Goal: Navigation & Orientation: Find specific page/section

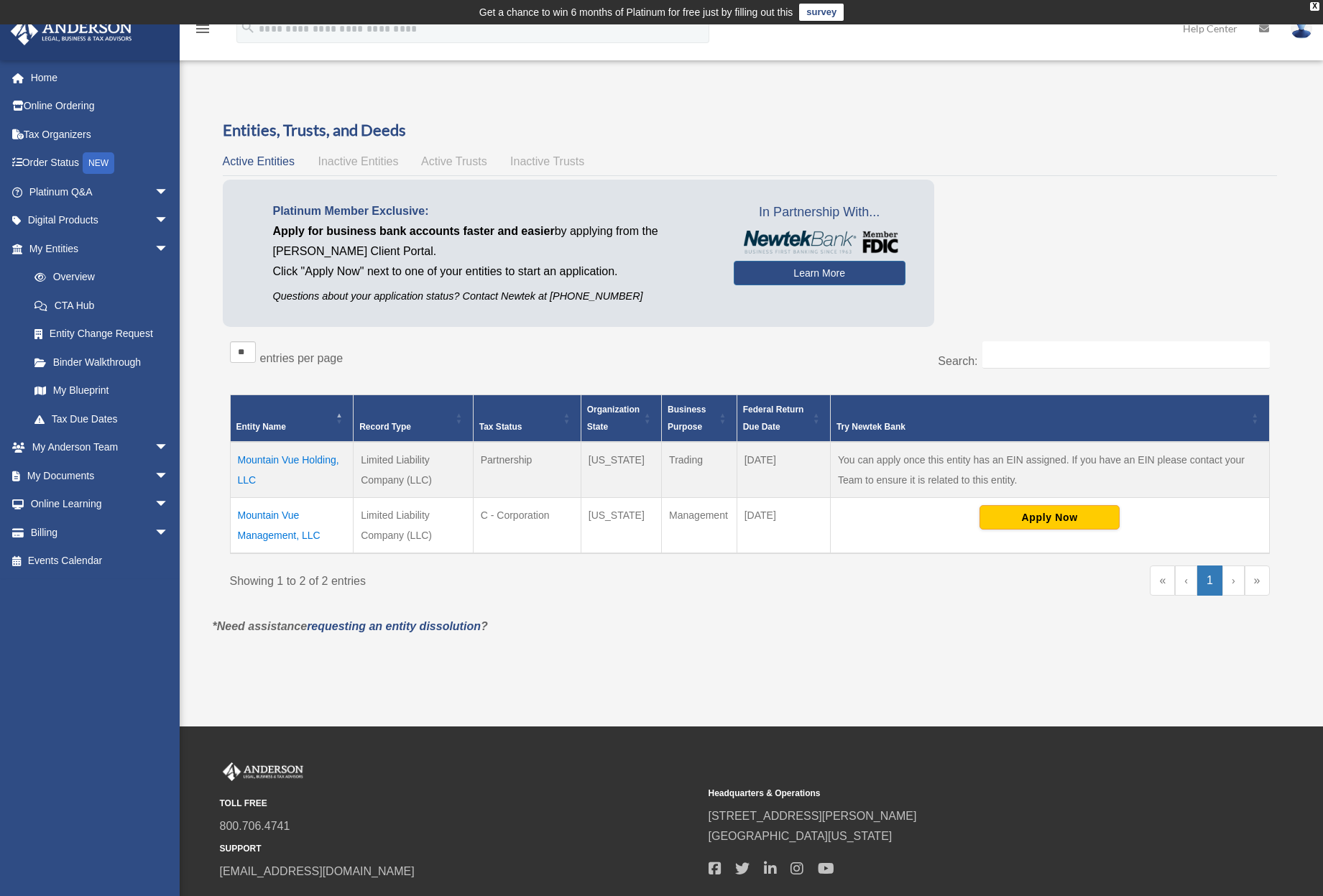
click at [512, 459] on td "Partnership" at bounding box center [527, 469] width 107 height 56
click at [407, 459] on td "Limited Liability Company (LLC)" at bounding box center [413, 469] width 120 height 56
click at [507, 458] on td "Partnership" at bounding box center [527, 469] width 107 height 56
click at [508, 459] on td "Partnership" at bounding box center [527, 469] width 107 height 56
click at [510, 459] on td "Partnership" at bounding box center [527, 469] width 107 height 56
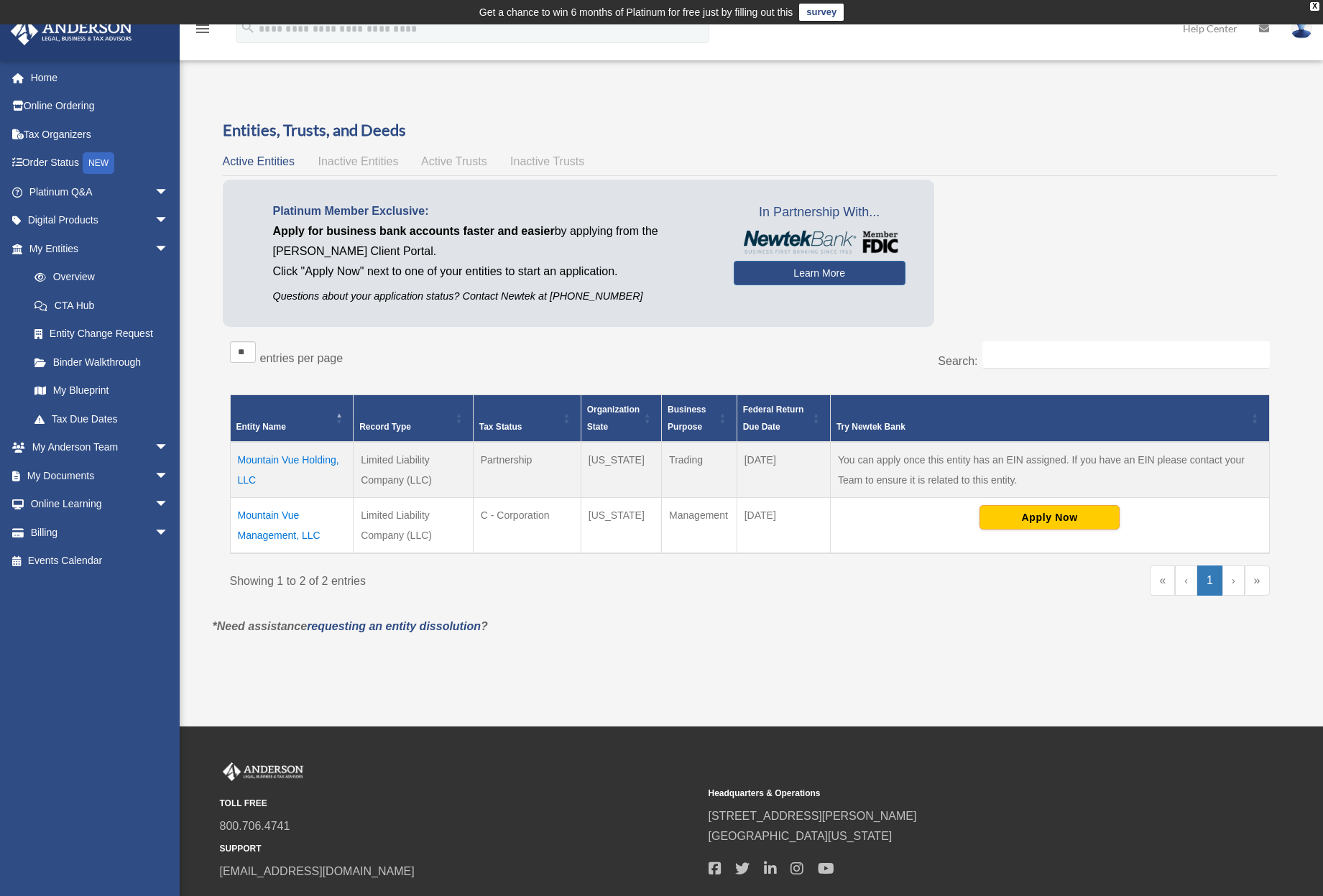
click at [509, 460] on td "Partnership" at bounding box center [527, 469] width 107 height 56
click at [517, 461] on td "Partnership" at bounding box center [527, 469] width 107 height 56
click at [508, 459] on td "Partnership" at bounding box center [527, 469] width 107 height 56
click at [513, 459] on td "Partnership" at bounding box center [527, 469] width 107 height 56
click at [510, 459] on td "Partnership" at bounding box center [527, 469] width 107 height 56
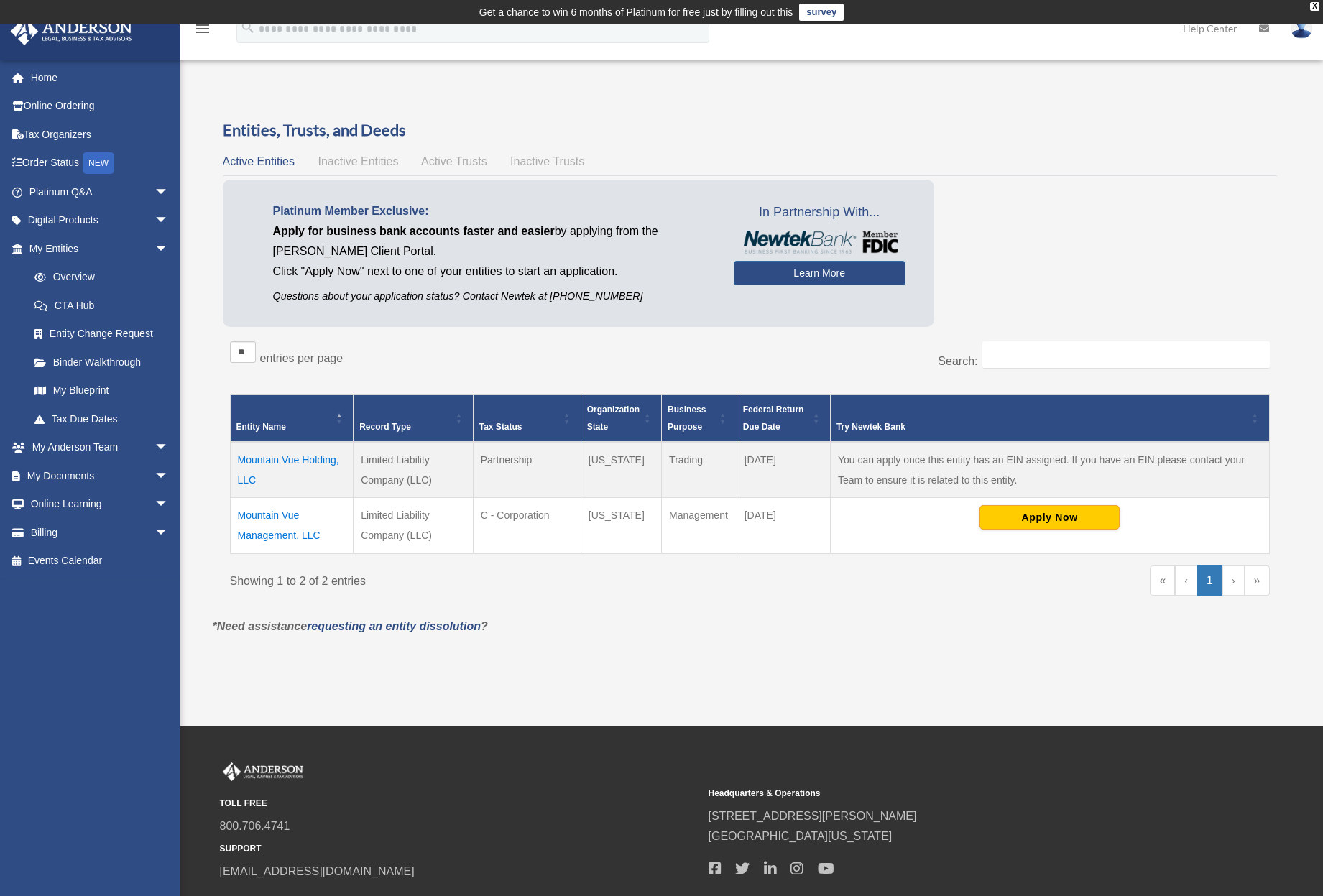
click at [510, 460] on td "Partnership" at bounding box center [527, 469] width 107 height 56
click at [505, 460] on td "Partnership" at bounding box center [527, 469] width 107 height 56
click at [503, 460] on td "Partnership" at bounding box center [527, 469] width 107 height 56
click at [44, 243] on link "My Entities arrow_drop_down" at bounding box center [100, 248] width 181 height 29
